Goal: Task Accomplishment & Management: Use online tool/utility

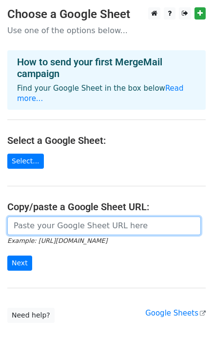
click at [47, 217] on input "url" at bounding box center [104, 226] width 194 height 19
paste input "https://docs.google.com/spreadsheets/d/16ymMBA2YbKls6OZFxdu8xmpTZBTpdh4MNPh6L-c…"
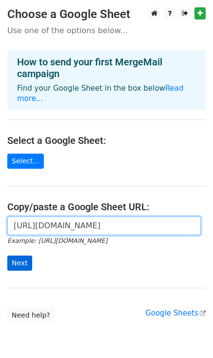
type input "https://docs.google.com/spreadsheets/d/16ymMBA2YbKls6OZFxdu8xmpTZBTpdh4MNPh6L-c…"
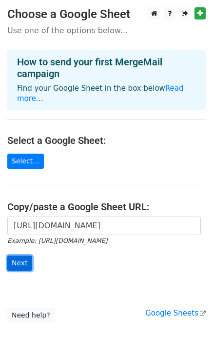
click at [19, 256] on input "Next" at bounding box center [19, 263] width 25 height 15
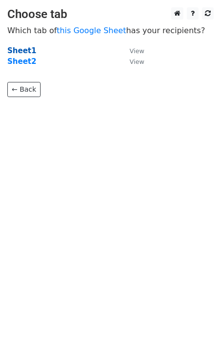
click at [17, 47] on strong "Sheet1" at bounding box center [21, 50] width 29 height 9
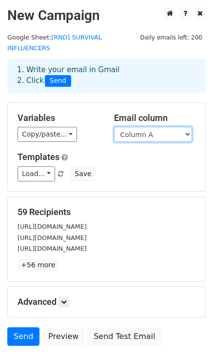
click at [182, 127] on select "Column A Column B Column C Column D Column E" at bounding box center [153, 134] width 78 height 15
click at [114, 127] on select "Column A Column B Column C Column D Column E" at bounding box center [153, 134] width 78 height 15
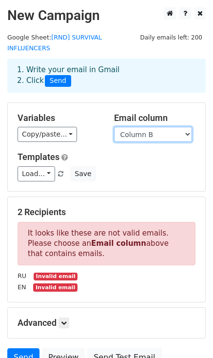
click at [182, 127] on select "Column A Column B Column C Column D Column E" at bounding box center [153, 134] width 78 height 15
select select "Column C"
click at [114, 127] on select "Column A Column B Column C Column D Column E" at bounding box center [153, 134] width 78 height 15
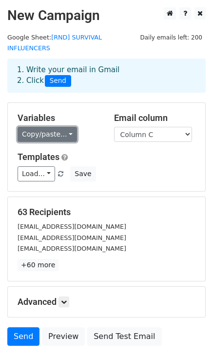
click at [43, 127] on link "Copy/paste..." at bounding box center [48, 134] width 60 height 15
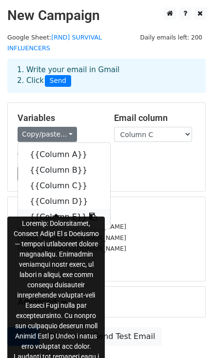
click at [61, 209] on link "{{Column E}}" at bounding box center [64, 217] width 92 height 16
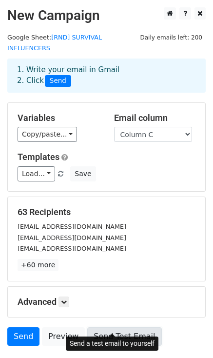
click at [122, 328] on link "Send Test Email" at bounding box center [124, 337] width 74 height 19
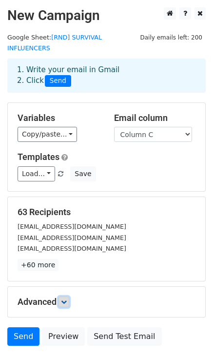
click at [63, 299] on icon at bounding box center [64, 302] width 6 height 6
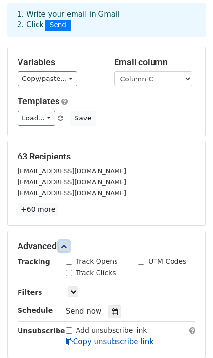
scroll to position [146, 0]
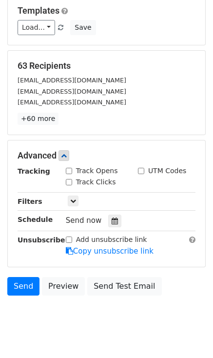
click at [67, 168] on input "Track Opens" at bounding box center [69, 171] width 6 height 6
checkbox input "true"
click at [70, 179] on input "Track Clicks" at bounding box center [69, 182] width 6 height 6
checkbox input "true"
click at [112, 218] on icon at bounding box center [115, 221] width 6 height 7
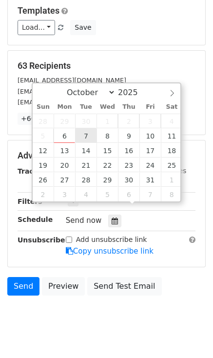
type input "2025-10-07 12:00"
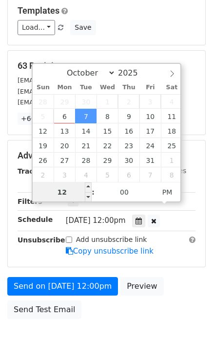
click at [70, 201] on input "12" at bounding box center [63, 193] width 60 height 20
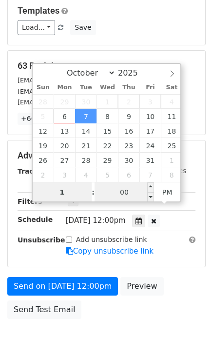
type input "16"
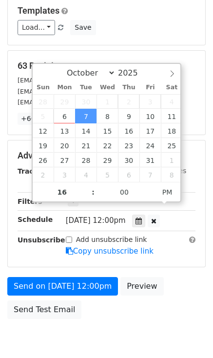
type input "2025-10-07 16:00"
click at [155, 247] on div "Advanced Tracking Track Opens UTM Codes Track Clicks Filters Only include sprea…" at bounding box center [107, 204] width 198 height 126
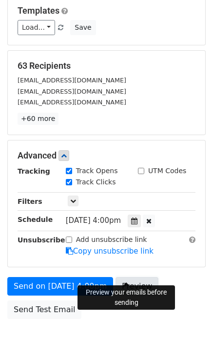
click at [133, 277] on link "Preview" at bounding box center [137, 286] width 43 height 19
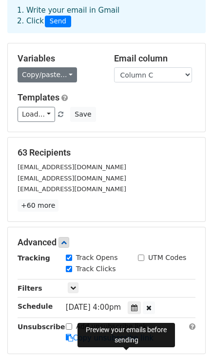
scroll to position [0, 0]
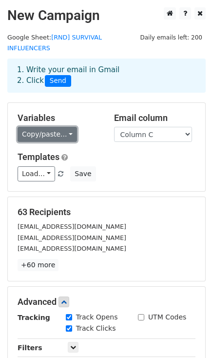
click at [56, 128] on link "Copy/paste..." at bounding box center [48, 134] width 60 height 15
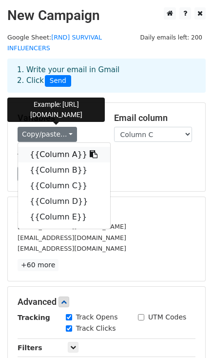
click at [40, 147] on link "{{Column A}}" at bounding box center [64, 155] width 92 height 16
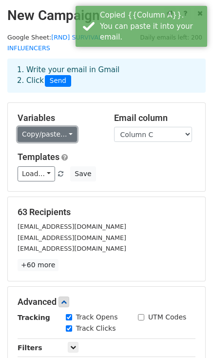
click at [52, 127] on link "Copy/paste..." at bounding box center [48, 134] width 60 height 15
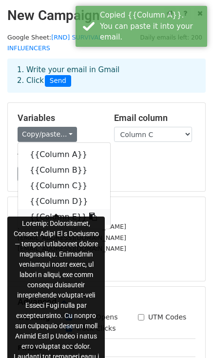
click at [57, 209] on link "{{Column E}}" at bounding box center [64, 217] width 92 height 16
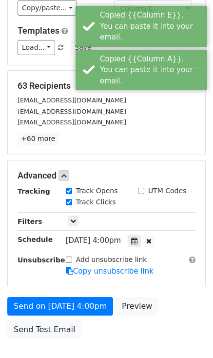
scroll to position [177, 0]
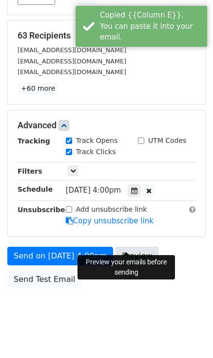
click at [126, 247] on link "Preview" at bounding box center [137, 256] width 43 height 19
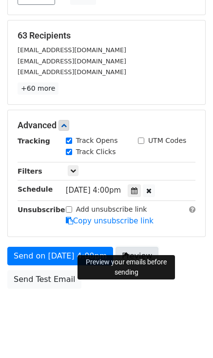
click at [136, 247] on link "Preview" at bounding box center [137, 256] width 43 height 19
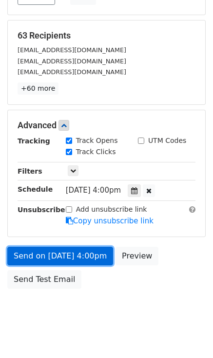
click at [41, 247] on link "Send on Oct 7 at 4:00pm" at bounding box center [60, 256] width 106 height 19
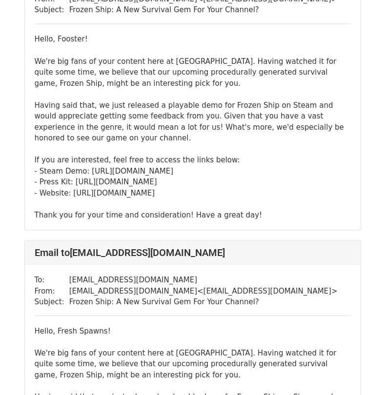
scroll to position [6980, 0]
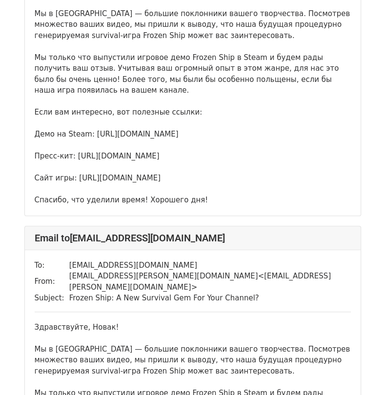
scroll to position [2196, 0]
